Goal: Find specific page/section

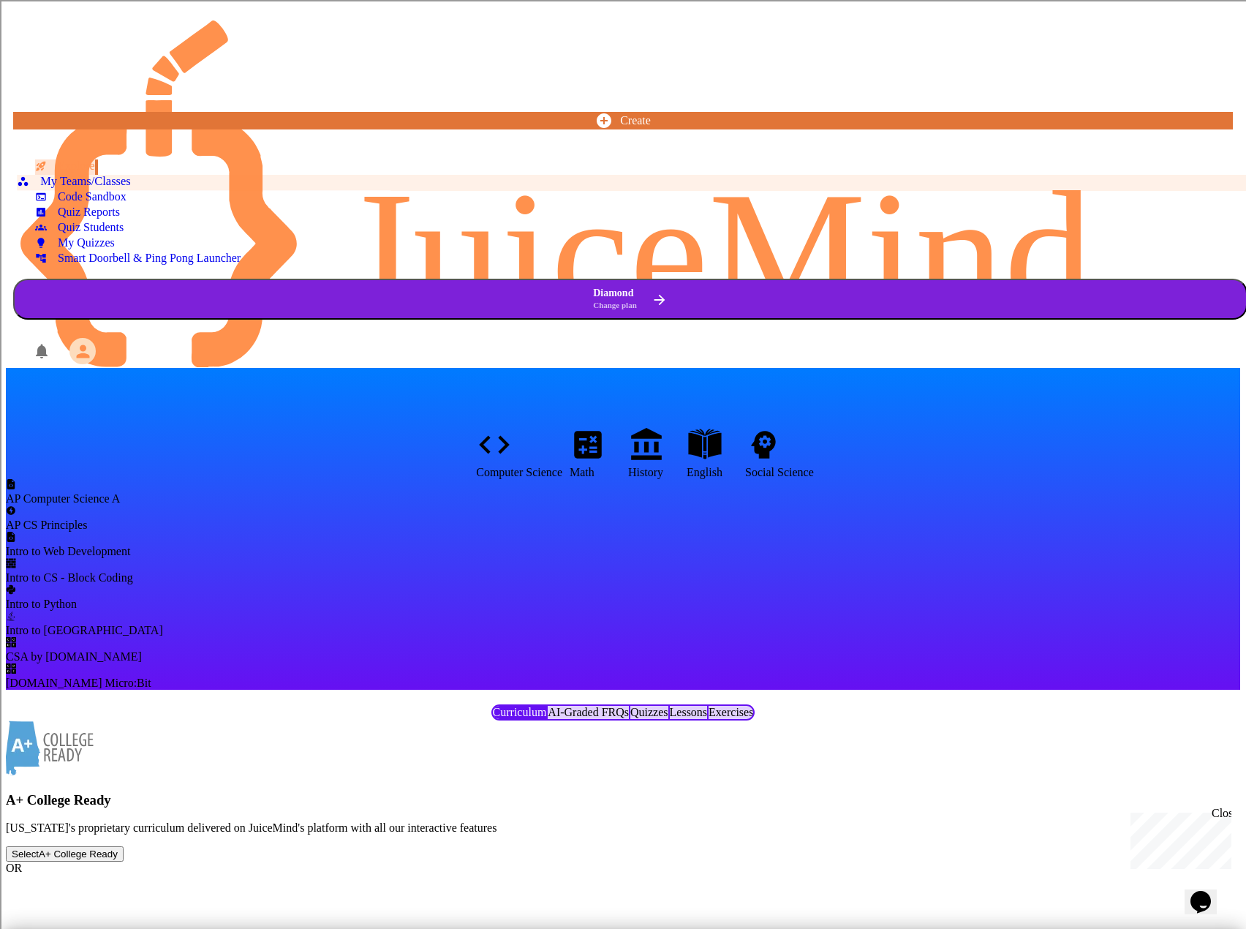
click at [65, 181] on div "My Teams/Classes" at bounding box center [73, 182] width 113 height 14
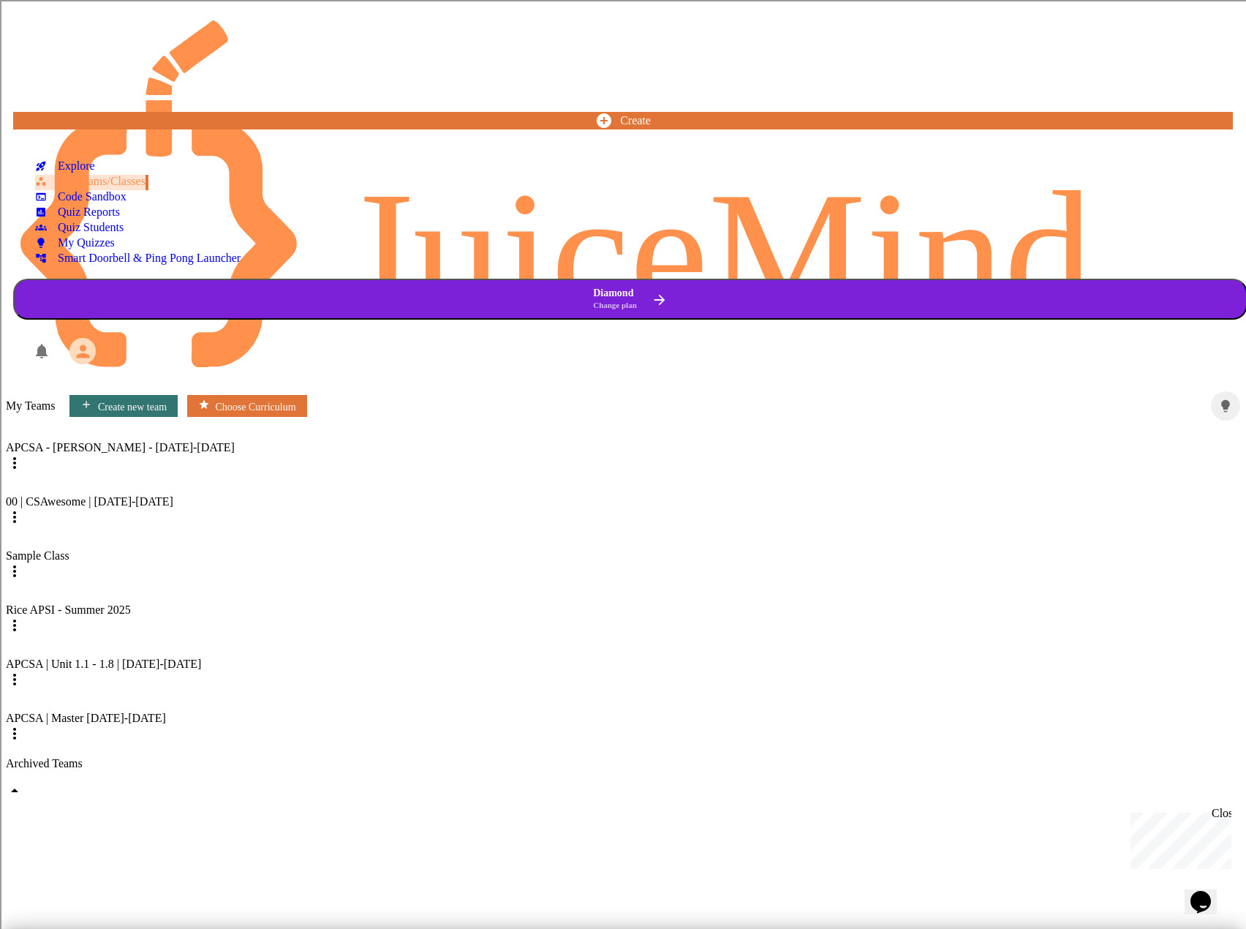
click at [388, 757] on div "Archived Teams" at bounding box center [623, 779] width 1235 height 45
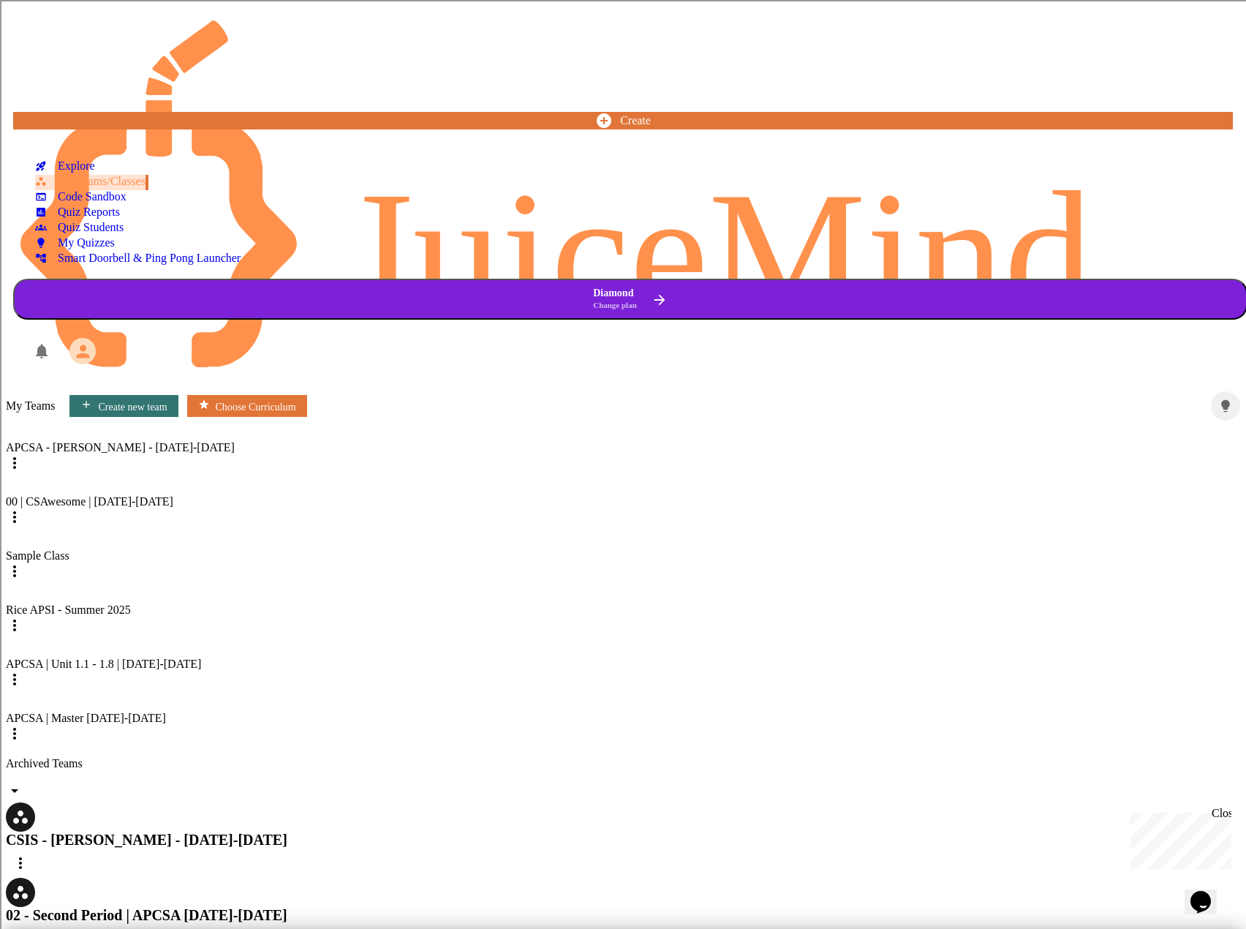
click at [388, 757] on div "Archived Teams" at bounding box center [623, 779] width 1235 height 45
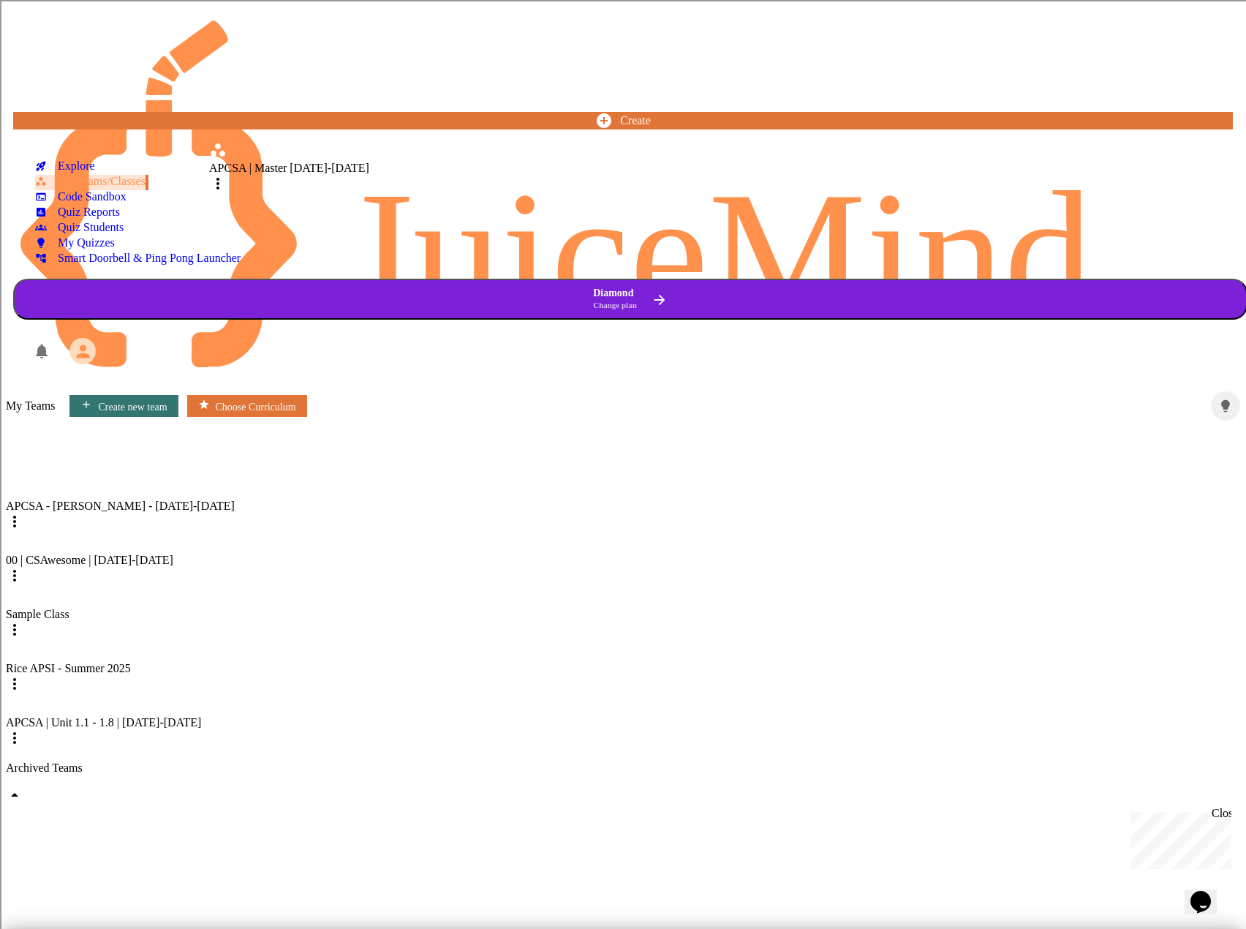
drag, startPoint x: 395, startPoint y: 447, endPoint x: 394, endPoint y: 169, distance: 277.9
click at [394, 421] on div "APCSA - [PERSON_NAME] - [DATE]-[DATE] 00 | CSAwesome | [DATE]-[DATE] Sample Cla…" at bounding box center [623, 585] width 1235 height 329
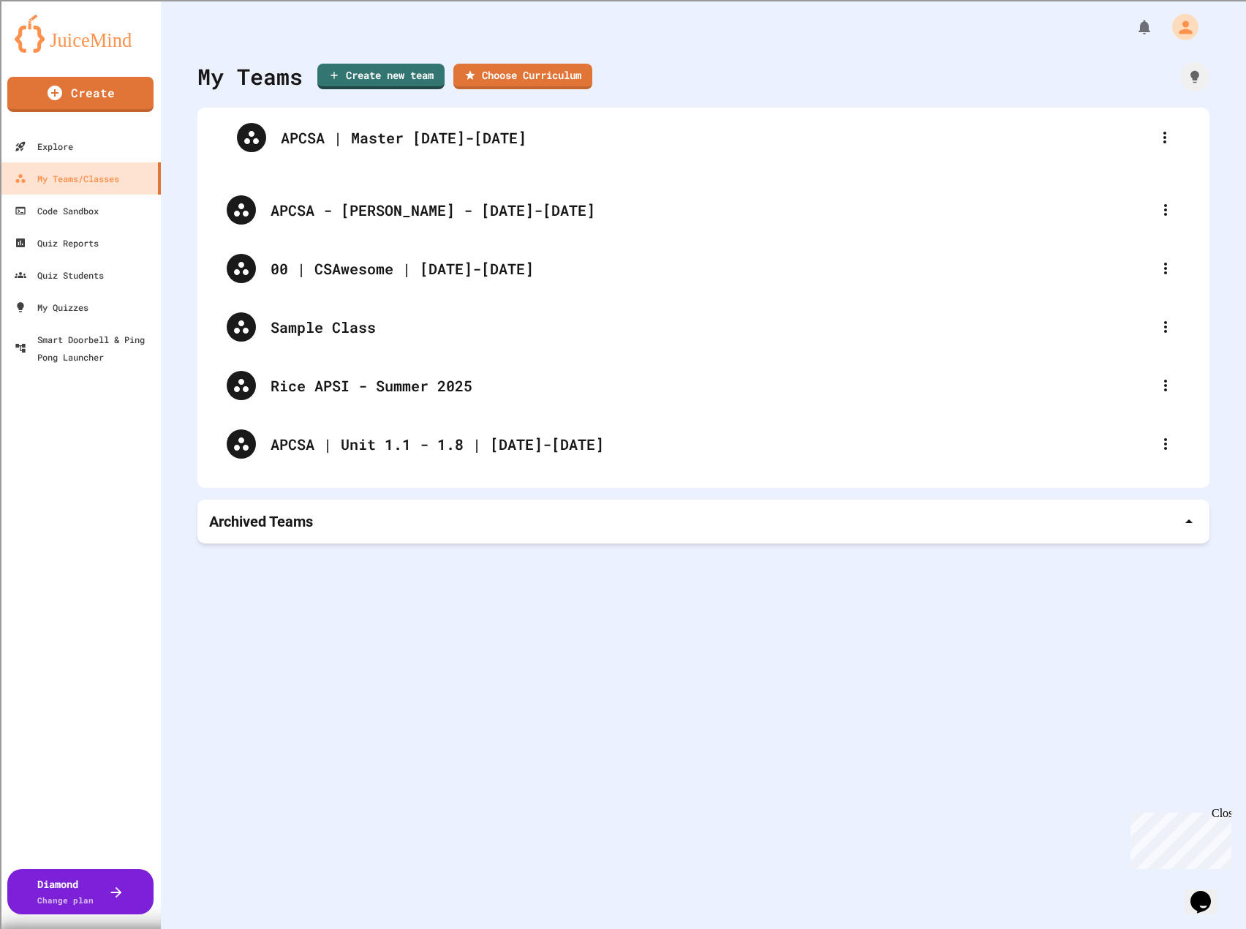
drag, startPoint x: 386, startPoint y: 456, endPoint x: 394, endPoint y: 146, distance: 309.5
click at [394, 146] on div "APCSA - [PERSON_NAME] - [DATE]-[DATE] 00 | CSAwesome | [DATE]-[DATE] Sample Cla…" at bounding box center [703, 297] width 983 height 351
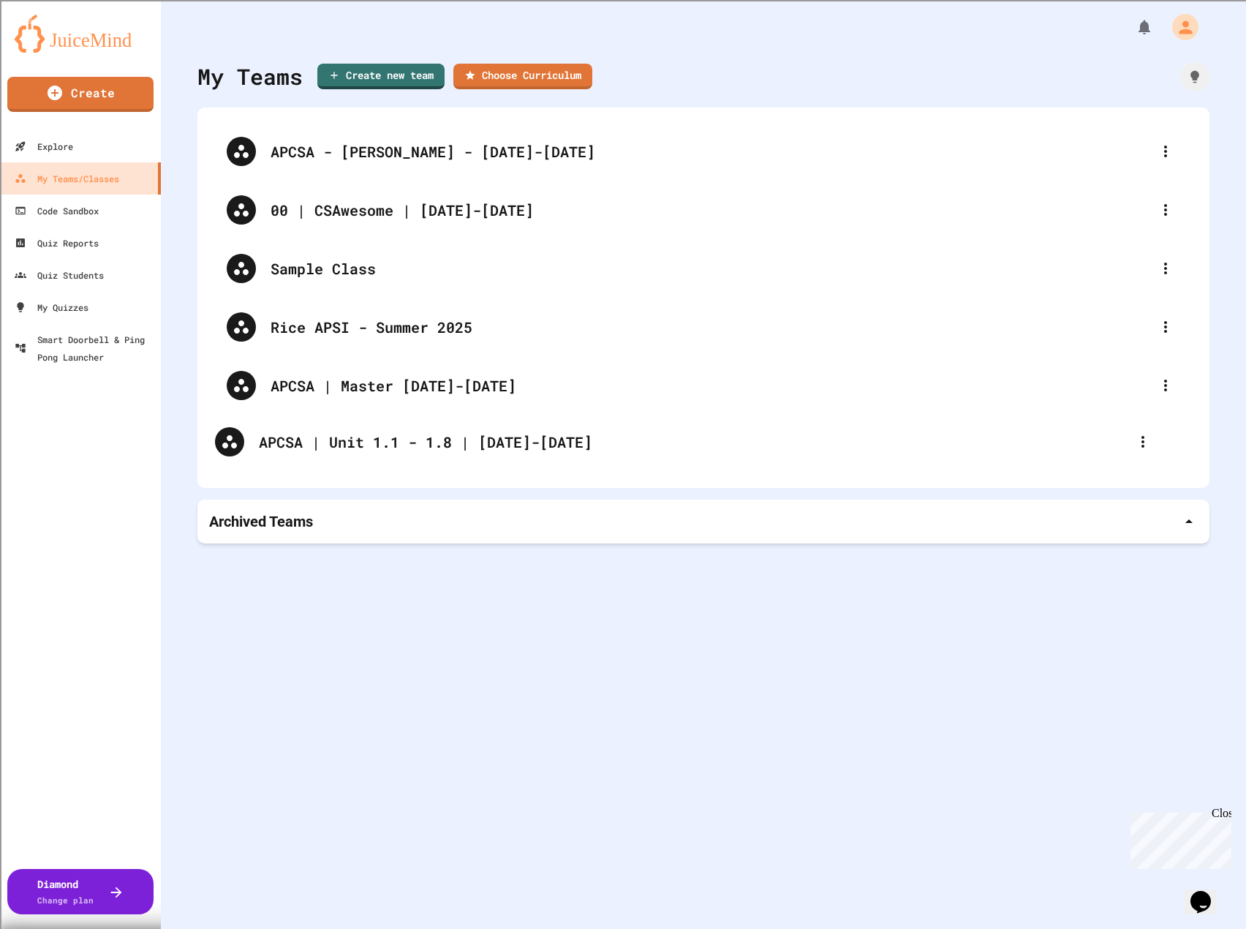
drag, startPoint x: 358, startPoint y: 391, endPoint x: 344, endPoint y: 462, distance: 72.3
click at [344, 462] on div "APCSA - [PERSON_NAME] - [DATE]-[DATE] 00 | CSAwesome | [DATE]-[DATE] Sample Cla…" at bounding box center [703, 297] width 983 height 351
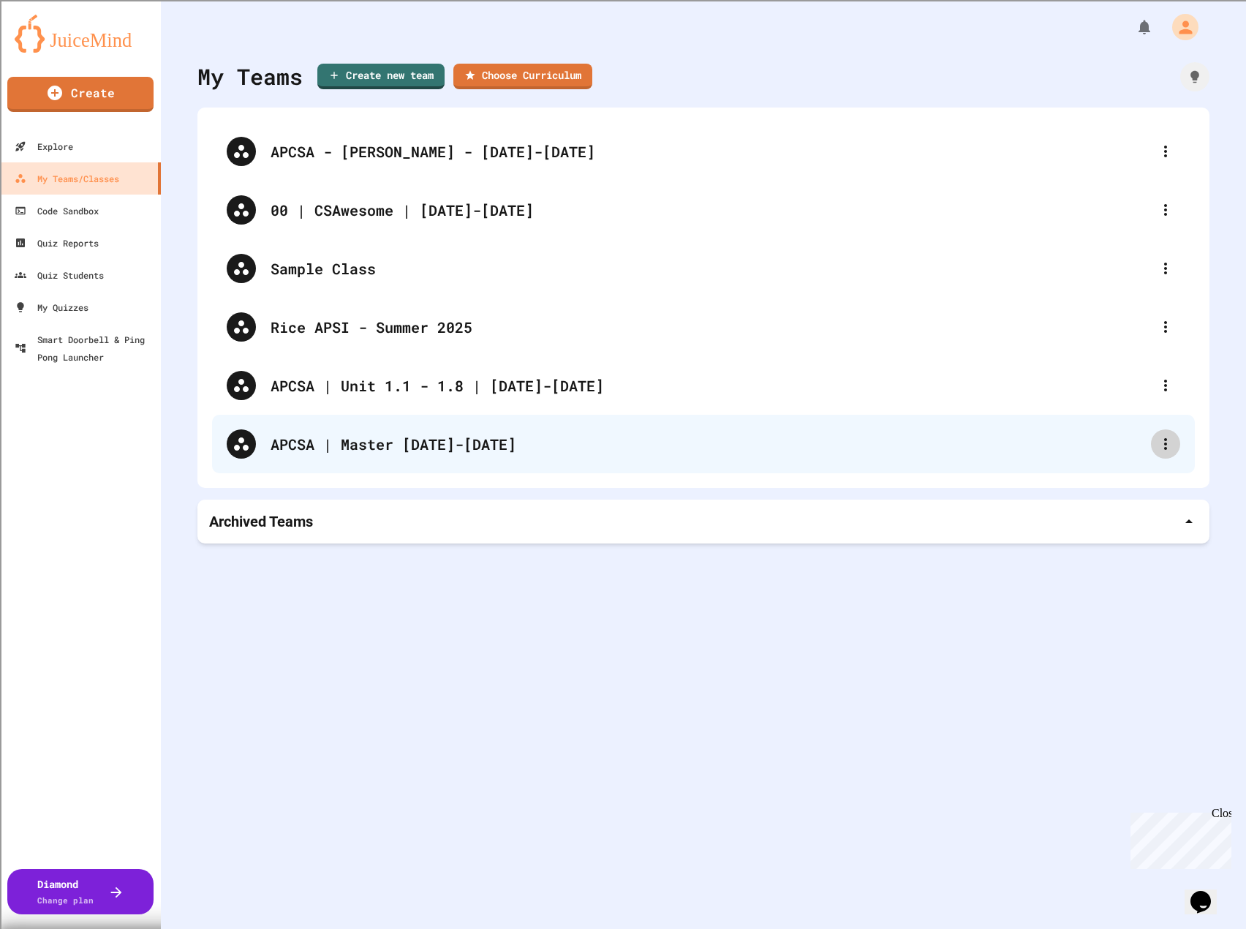
click at [1162, 447] on icon at bounding box center [1166, 444] width 18 height 18
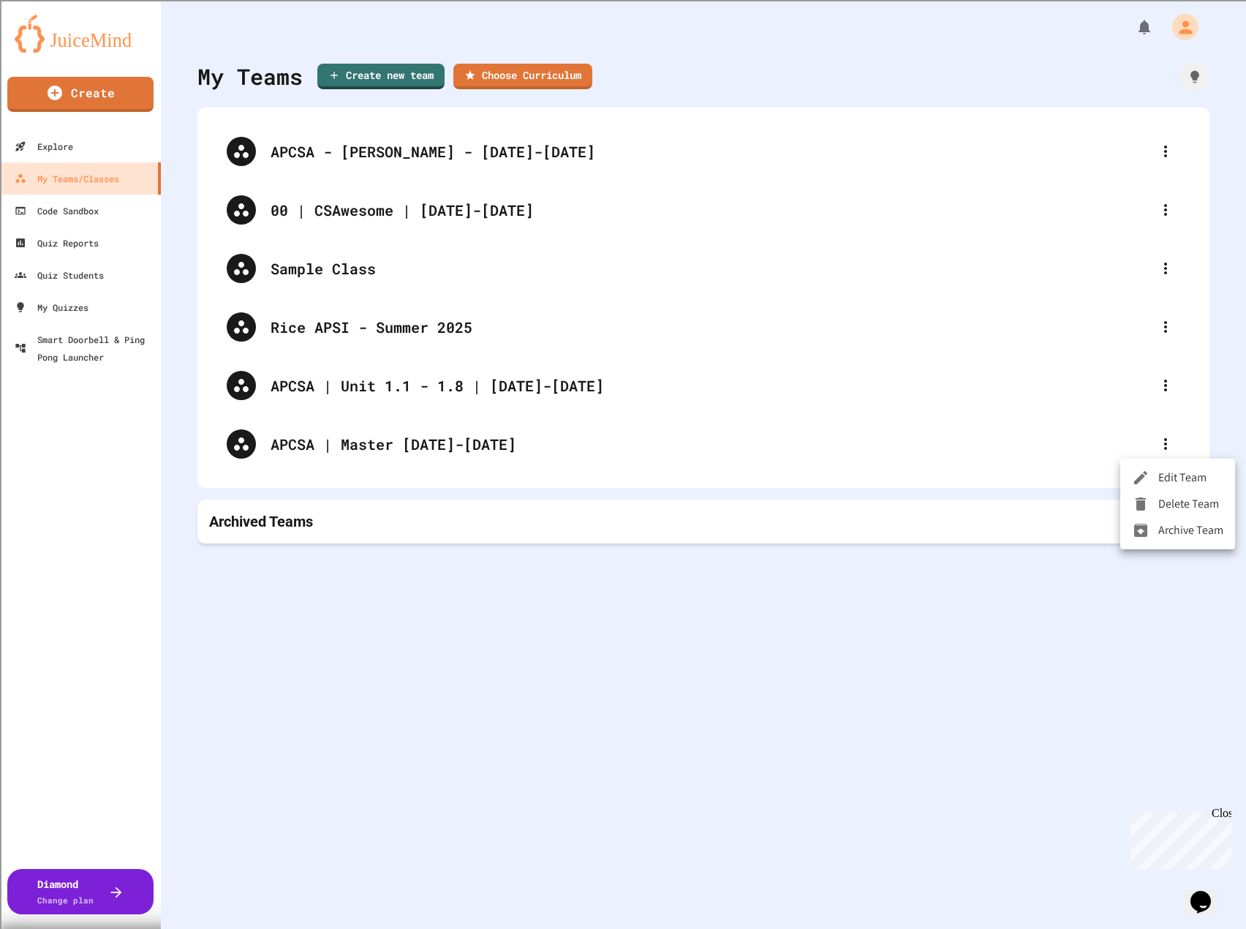
click at [657, 699] on div at bounding box center [623, 464] width 1246 height 929
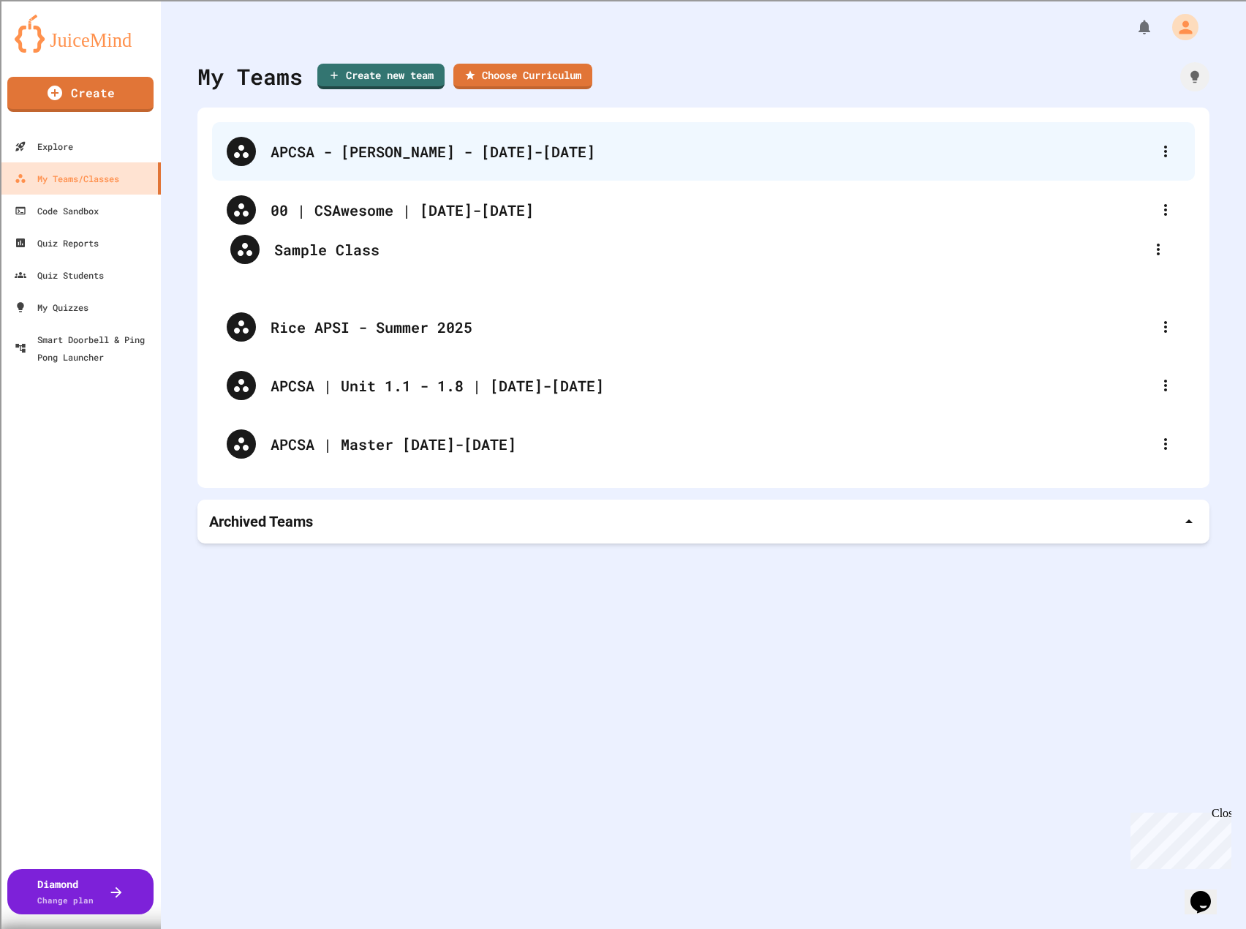
drag, startPoint x: 317, startPoint y: 276, endPoint x: 329, endPoint y: 179, distance: 98.0
click at [329, 179] on div "APCSA - [PERSON_NAME] - [DATE]-[DATE] 00 | CSAwesome | [DATE]-[DATE] Sample Cla…" at bounding box center [703, 297] width 983 height 351
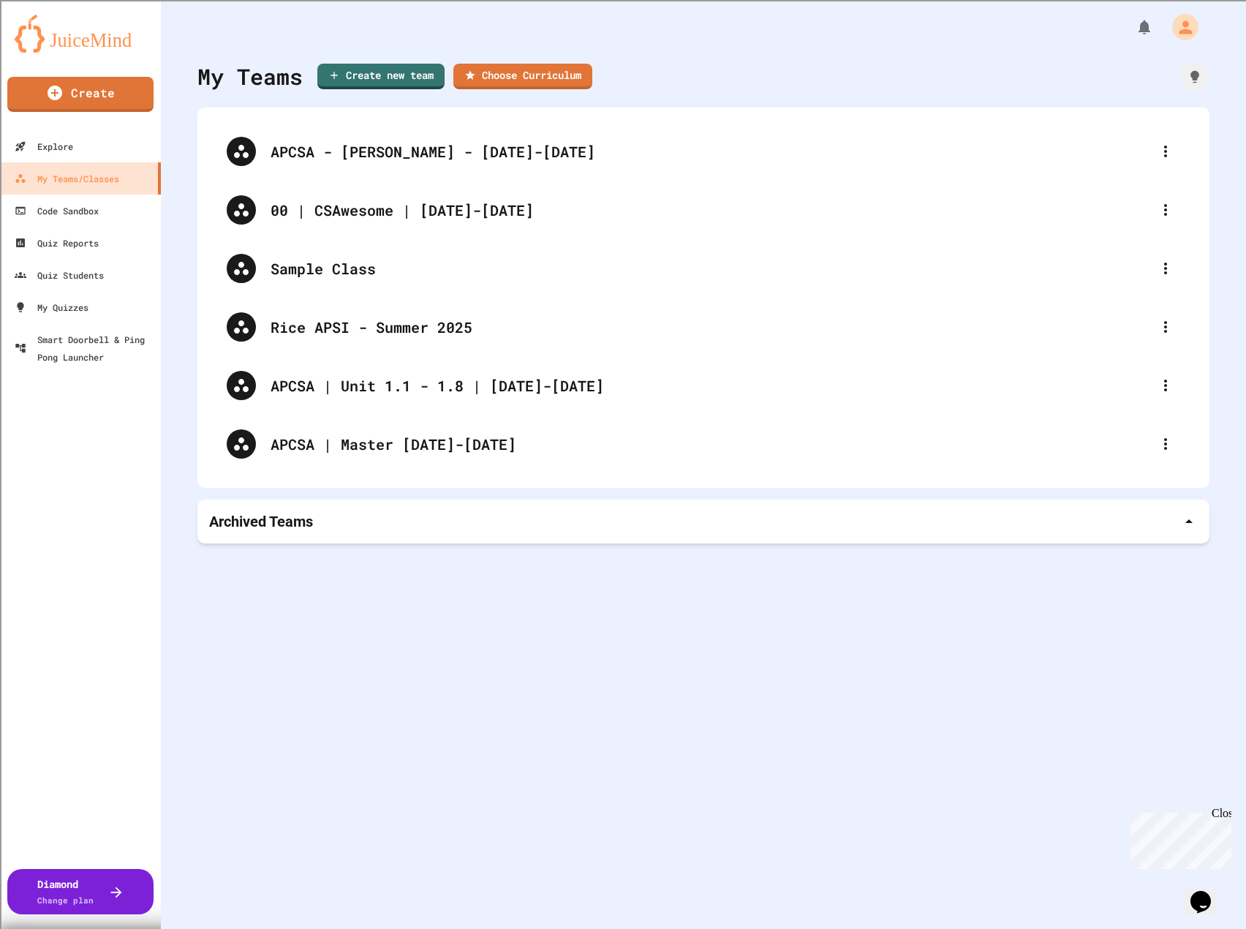
click at [709, 729] on div "My Teams Create new team Choose Curriculum APCSA - [PERSON_NAME] - [DATE]-[DATE…" at bounding box center [703, 464] width 1085 height 929
click at [1224, 813] on div "Close" at bounding box center [1221, 816] width 18 height 18
